Goal: Navigation & Orientation: Find specific page/section

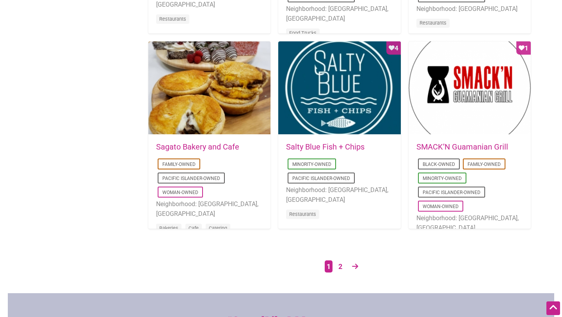
scroll to position [1390, 0]
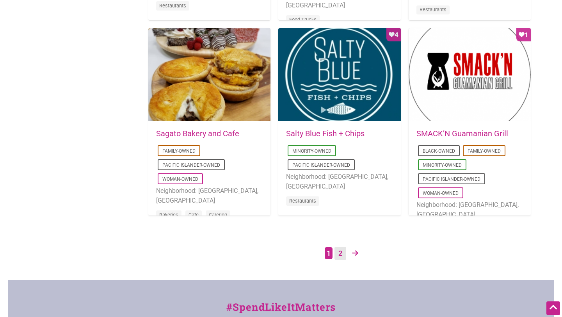
click at [340, 253] on link "2" at bounding box center [340, 254] width 12 height 14
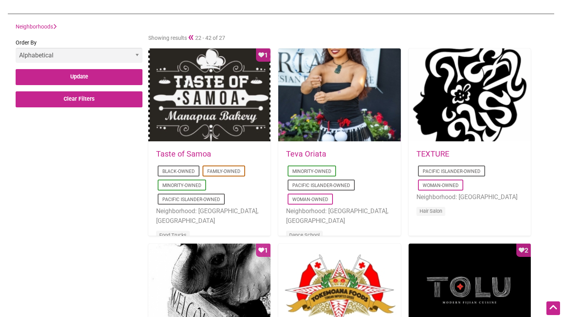
scroll to position [208, 0]
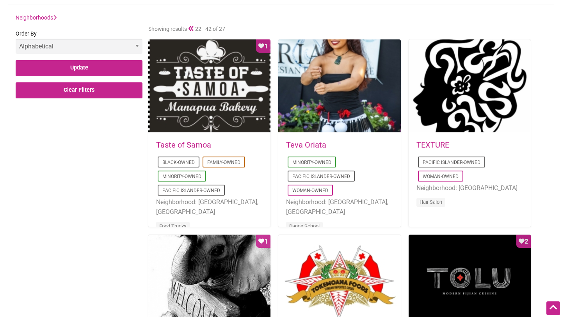
click at [314, 142] on link "Teva Oriata" at bounding box center [306, 144] width 40 height 9
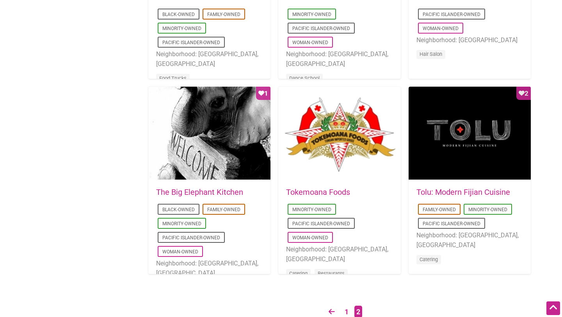
scroll to position [383, 0]
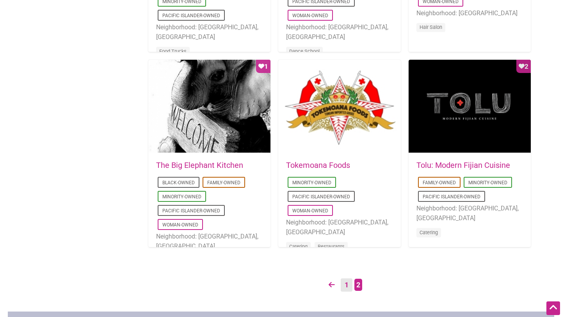
click at [342, 284] on link "1" at bounding box center [347, 285] width 12 height 14
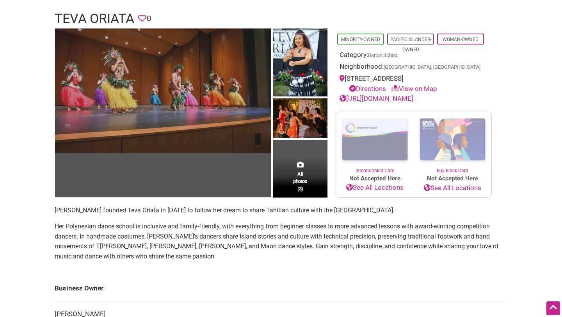
scroll to position [50, 0]
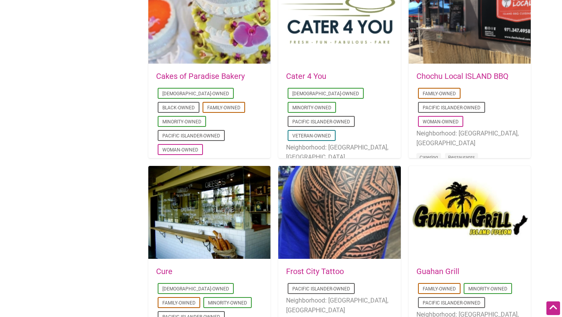
scroll to position [477, 0]
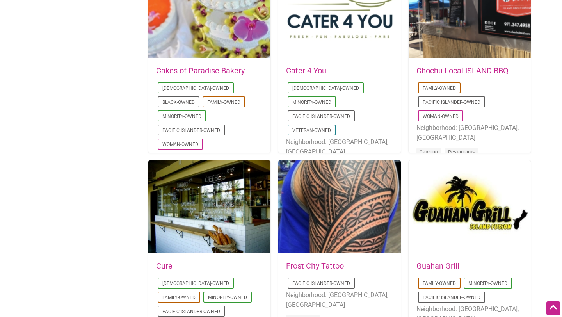
click at [426, 69] on link "Chochu Local ISLAND BBQ" at bounding box center [462, 70] width 92 height 9
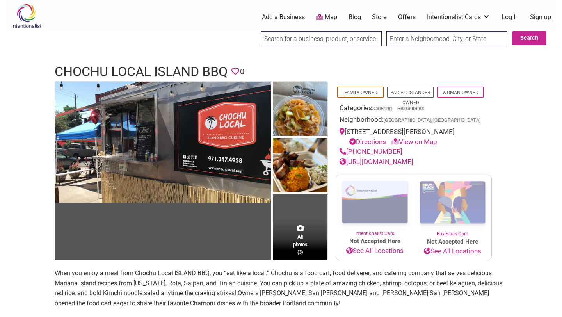
click at [353, 165] on link "[URL][DOMAIN_NAME]" at bounding box center [376, 162] width 74 height 8
